Goal: Entertainment & Leisure: Consume media (video, audio)

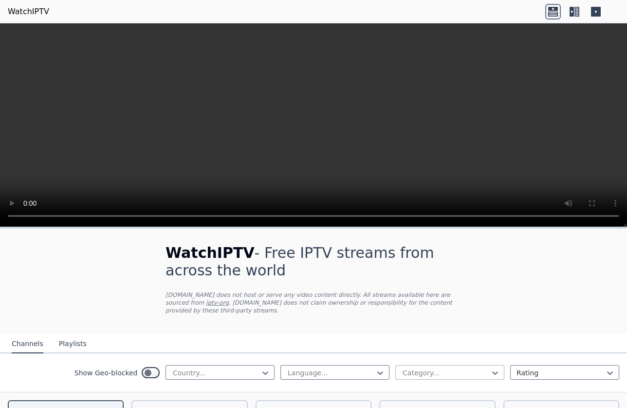
click at [456, 368] on div at bounding box center [446, 373] width 89 height 10
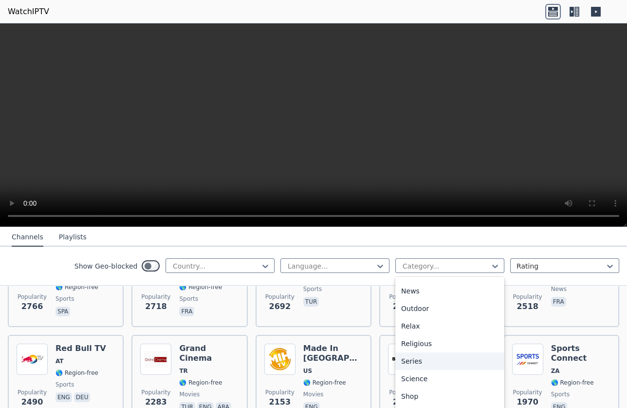
scroll to position [315, 0]
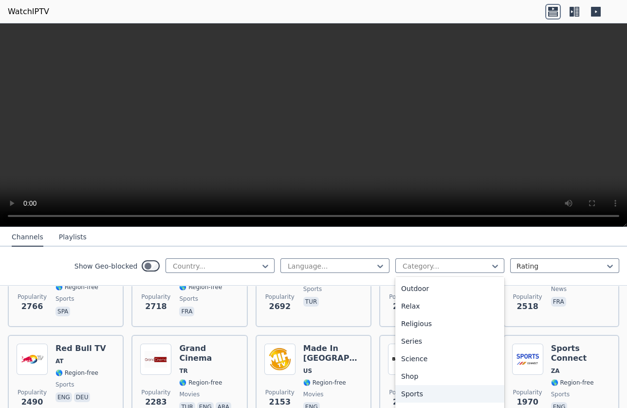
click at [418, 385] on div "Sports" at bounding box center [450, 394] width 109 height 18
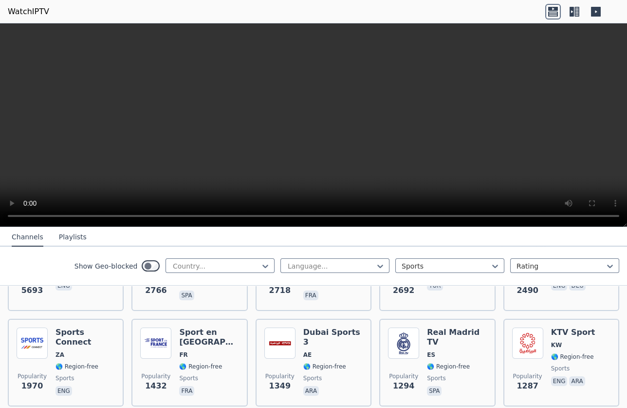
scroll to position [236, 0]
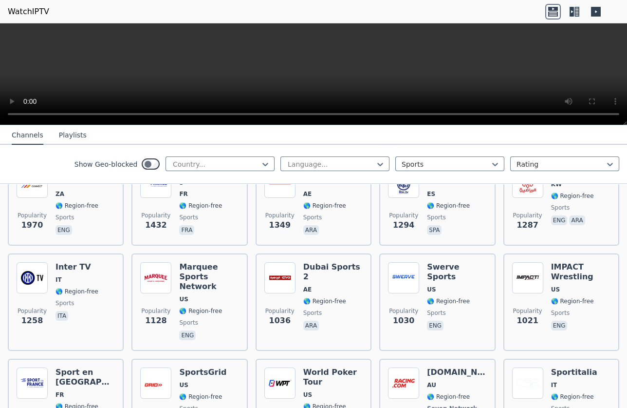
drag, startPoint x: 625, startPoint y: 223, endPoint x: 611, endPoint y: 8, distance: 214.8
click at [611, 23] on div at bounding box center [313, 74] width 627 height 102
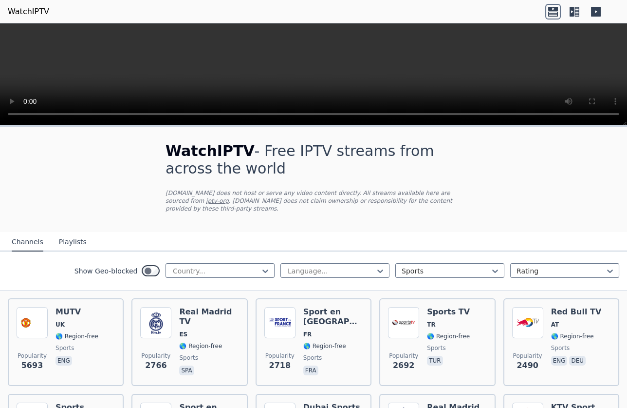
scroll to position [59, 0]
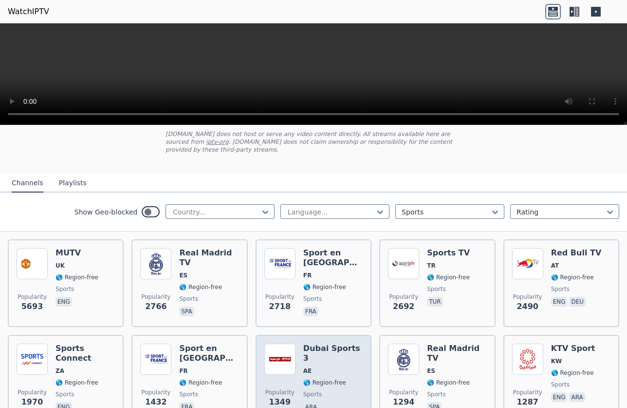
click at [323, 343] on h6 "Dubai Sports 3" at bounding box center [333, 352] width 59 height 19
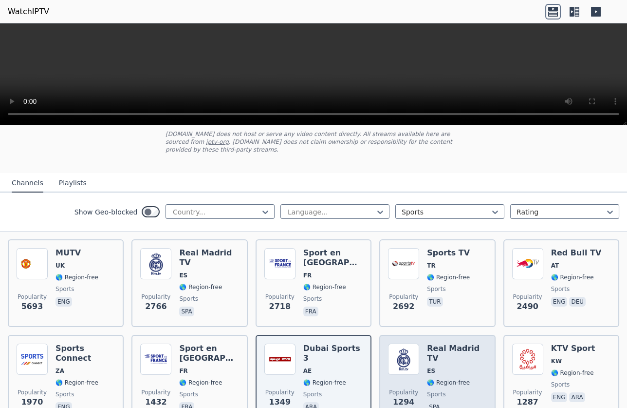
click at [444, 343] on h6 "Real Madrid TV" at bounding box center [456, 352] width 59 height 19
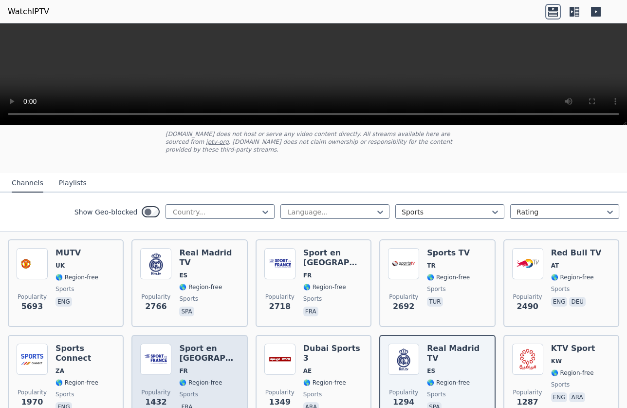
click at [198, 343] on h6 "Sport en [GEOGRAPHIC_DATA]" at bounding box center [208, 352] width 59 height 19
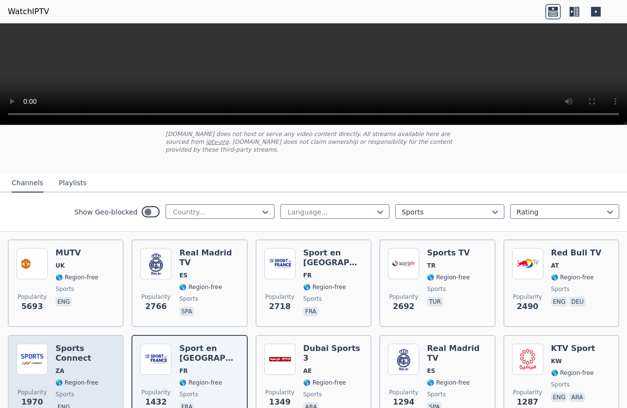
click at [89, 343] on div "Sports Connect ZA 🌎 Region-free sports eng" at bounding box center [85, 378] width 59 height 70
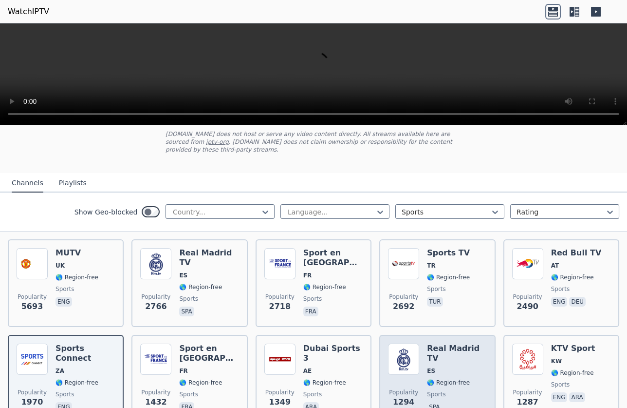
scroll to position [295, 0]
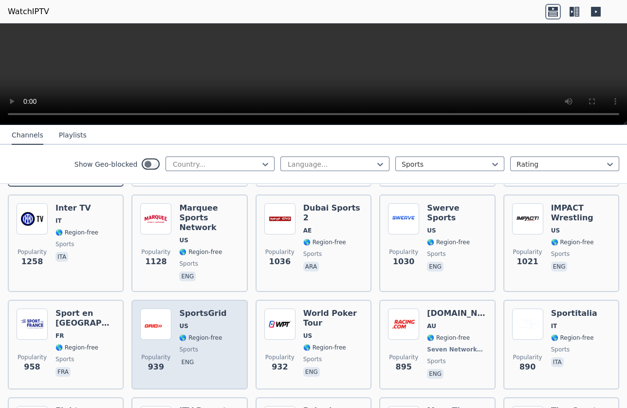
click at [199, 308] on h6 "SportsGrid" at bounding box center [202, 313] width 47 height 10
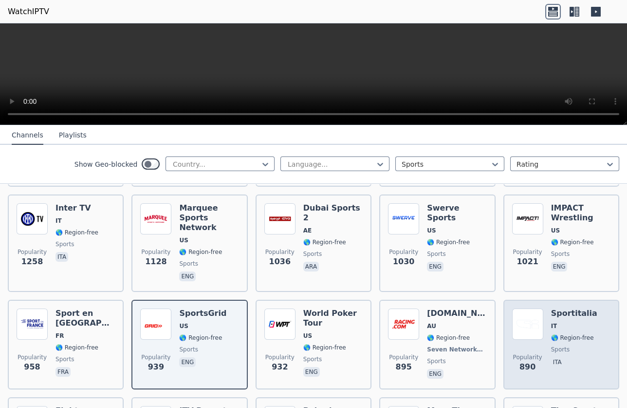
click at [564, 308] on h6 "Sportitalia" at bounding box center [574, 313] width 46 height 10
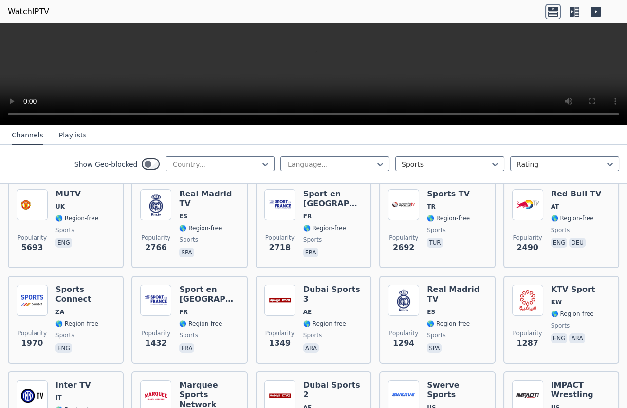
scroll to position [0, 0]
